Goal: Browse casually

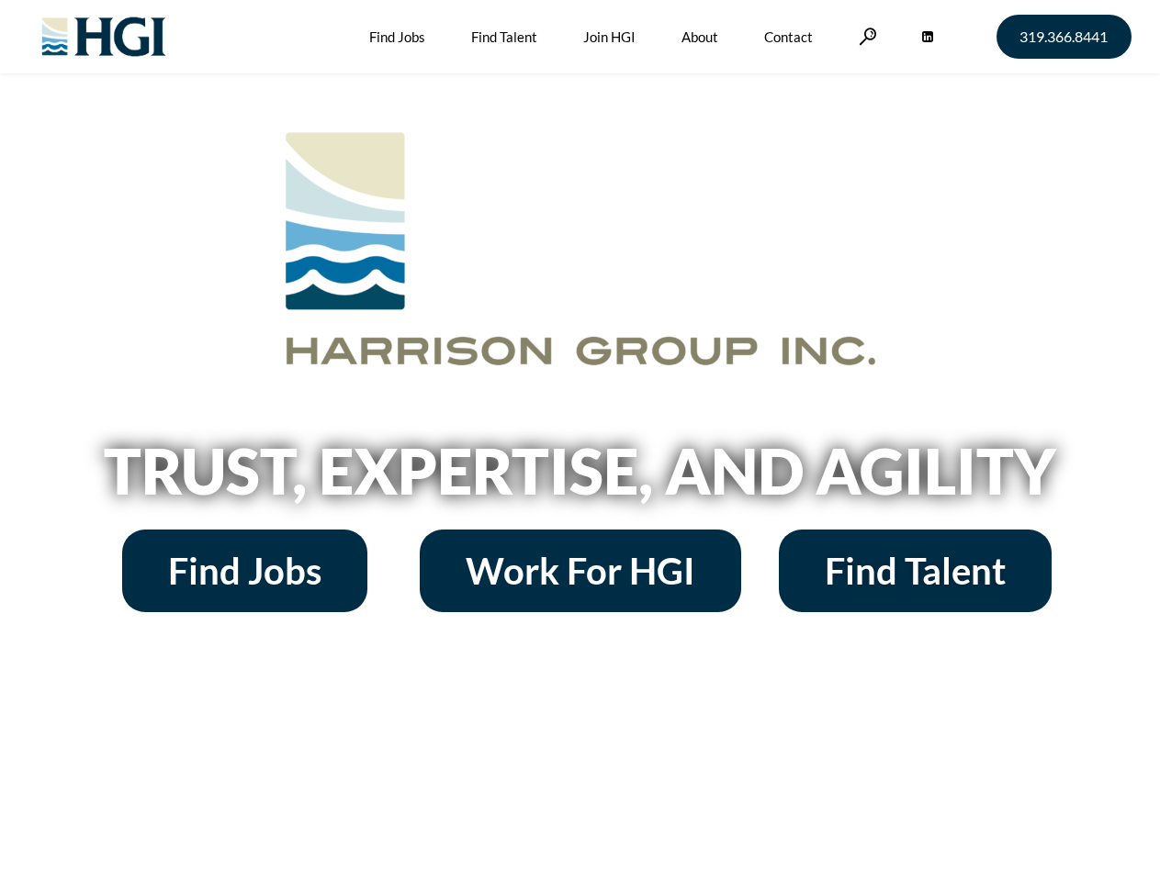
click at [579, 441] on h2 "Trust, Expertise, and Agility" at bounding box center [580, 471] width 1047 height 62
click at [865, 36] on link at bounding box center [867, 36] width 18 height 17
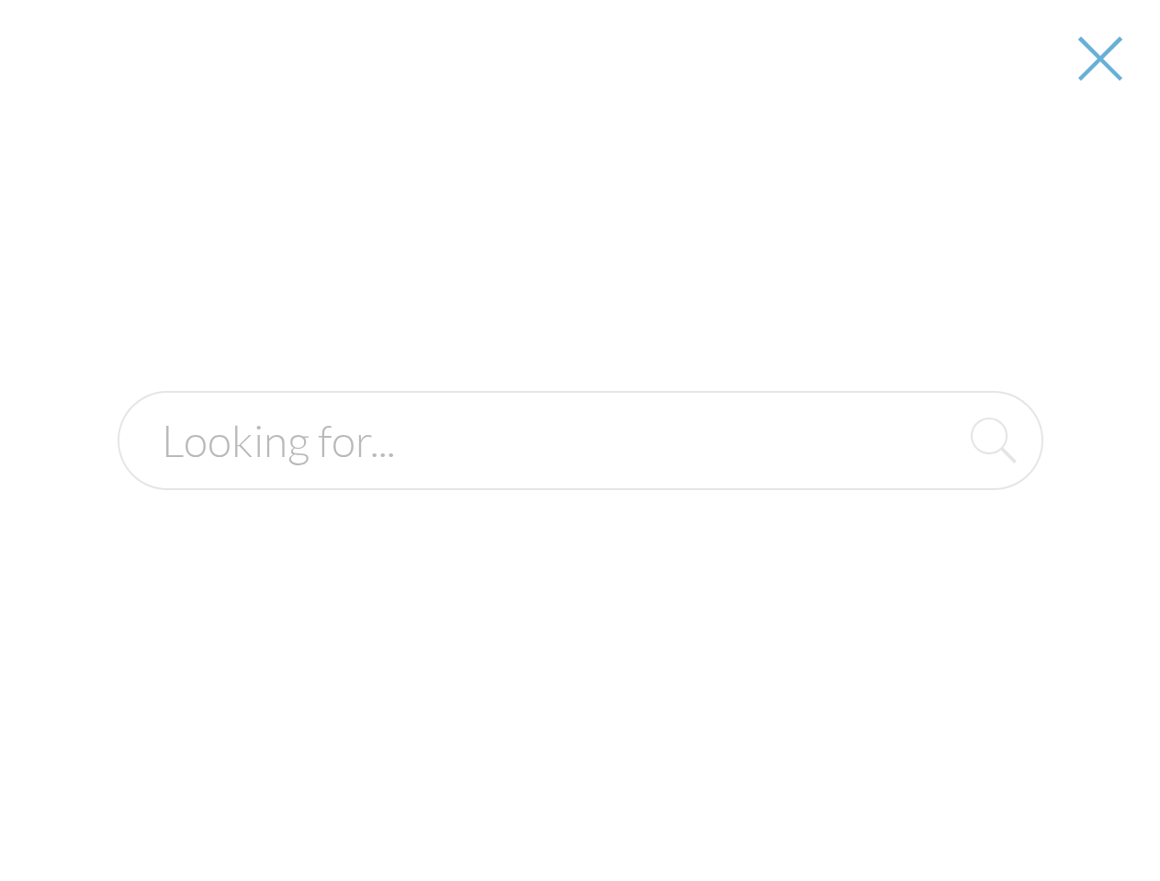
click at [579, 477] on h2 "Trust, Expertise, and Agility" at bounding box center [580, 471] width 1047 height 62
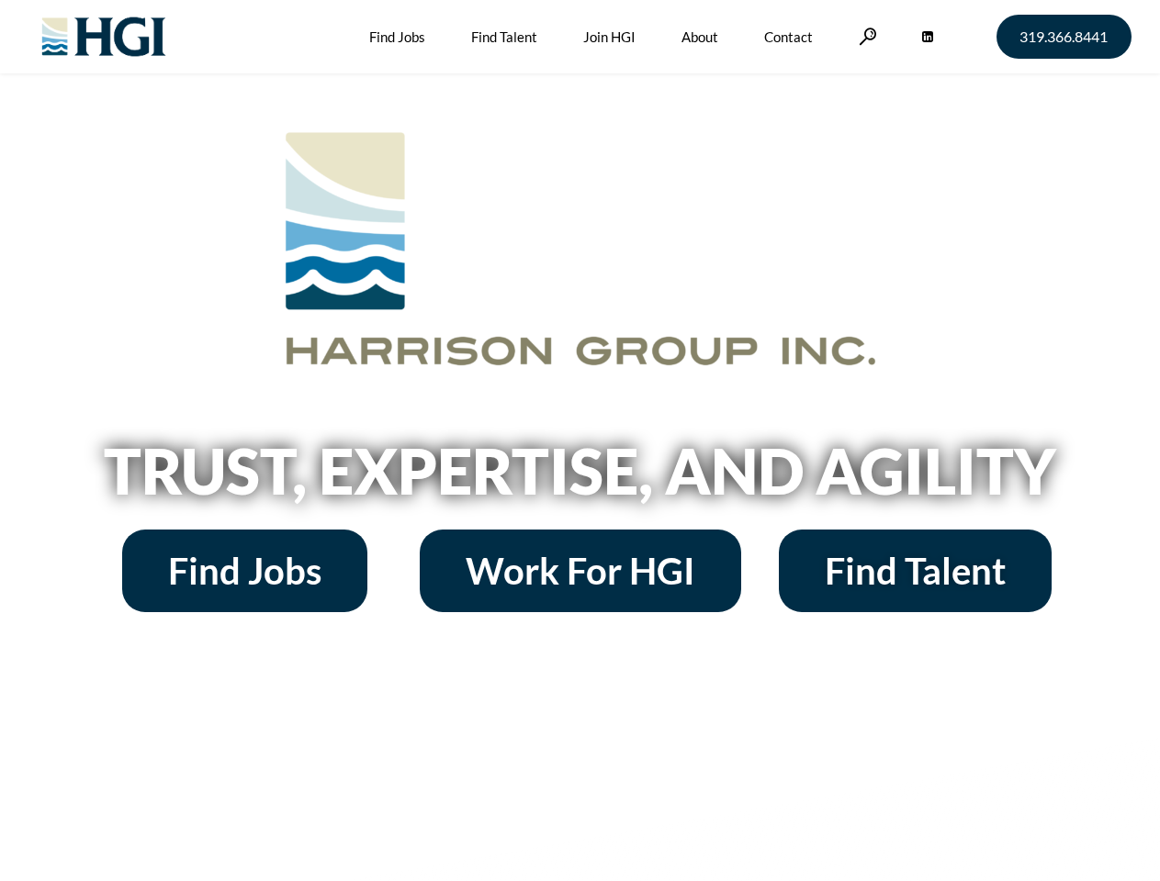
click at [579, 441] on h2 "Trust, Expertise, and Agility" at bounding box center [580, 471] width 1047 height 62
click at [865, 36] on link at bounding box center [867, 36] width 18 height 17
click at [579, 477] on h2 "Trust, Expertise, and Agility" at bounding box center [580, 471] width 1047 height 62
